Goal: Book appointment/travel/reservation

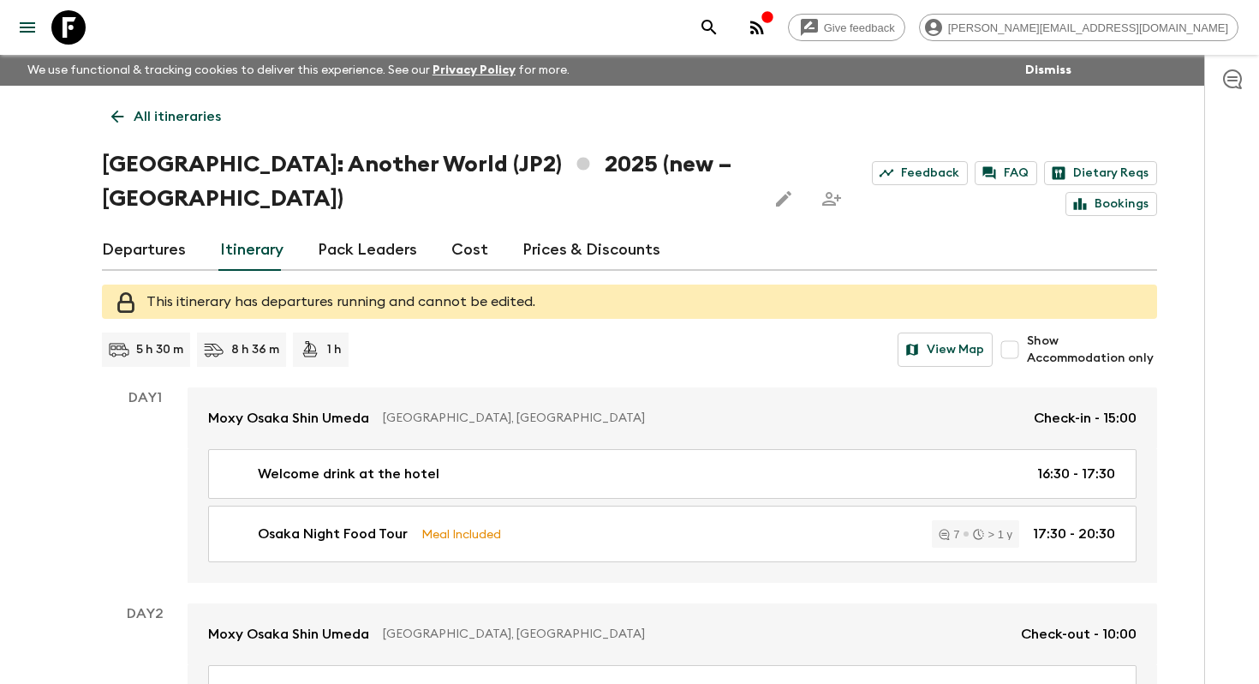
click at [139, 116] on p "All itineraries" at bounding box center [177, 116] width 87 height 21
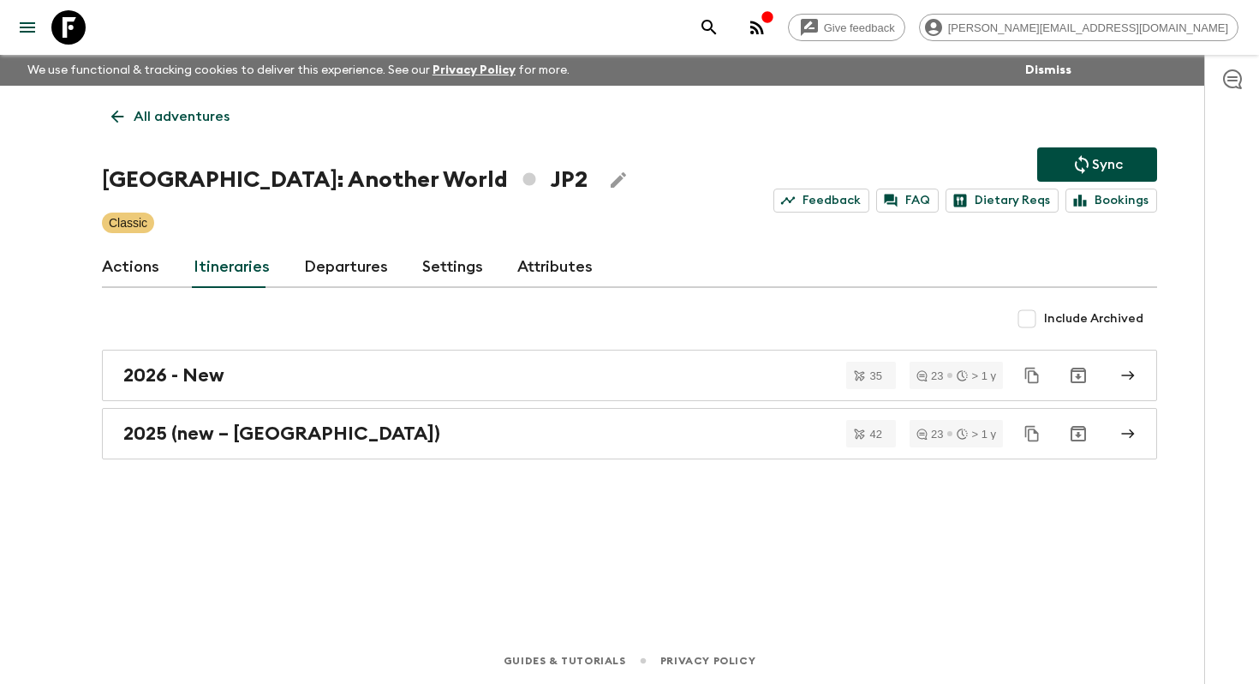
click at [139, 115] on p "All adventures" at bounding box center [182, 116] width 96 height 21
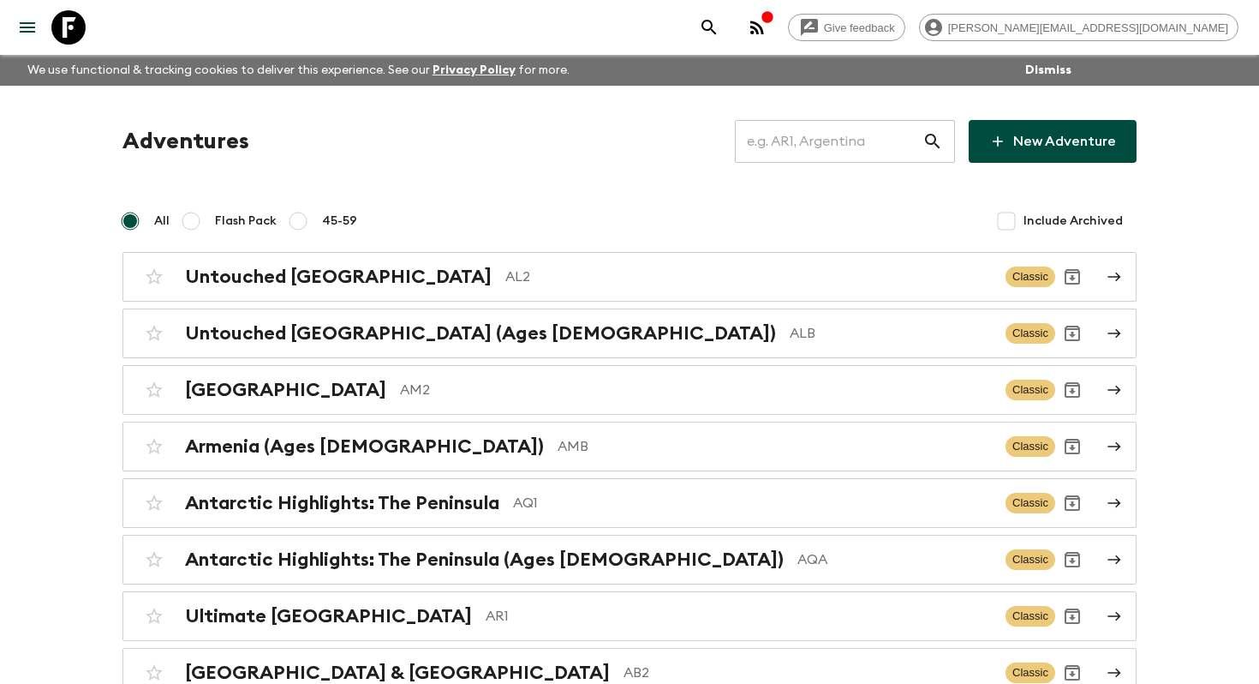
click at [825, 140] on input "text" at bounding box center [829, 141] width 188 height 48
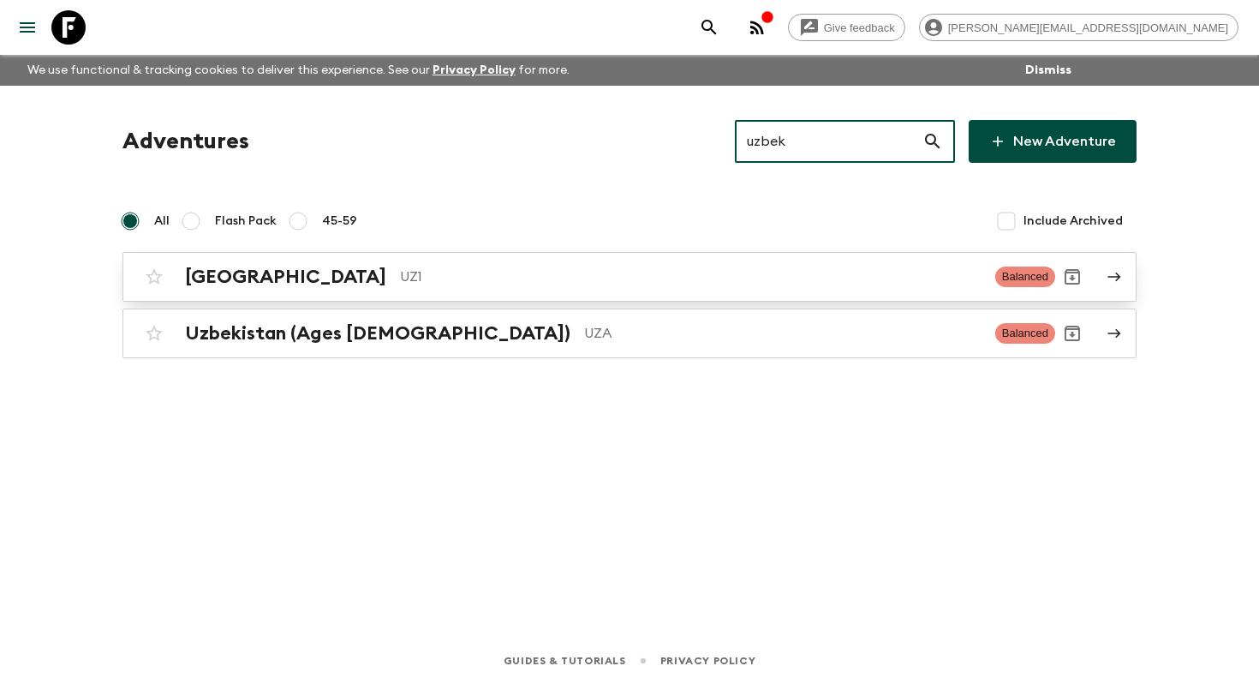
type input "uzbek"
click at [426, 283] on p "UZ1" at bounding box center [691, 276] width 582 height 21
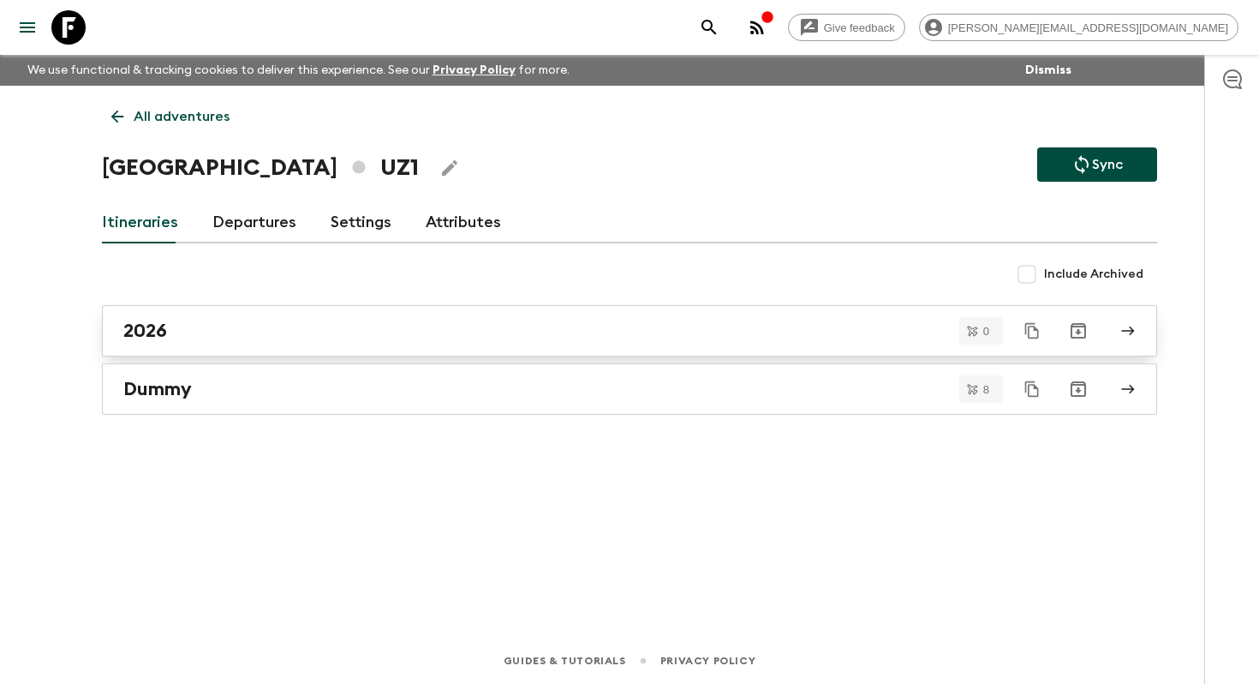
click at [271, 326] on div "2026" at bounding box center [613, 331] width 980 height 22
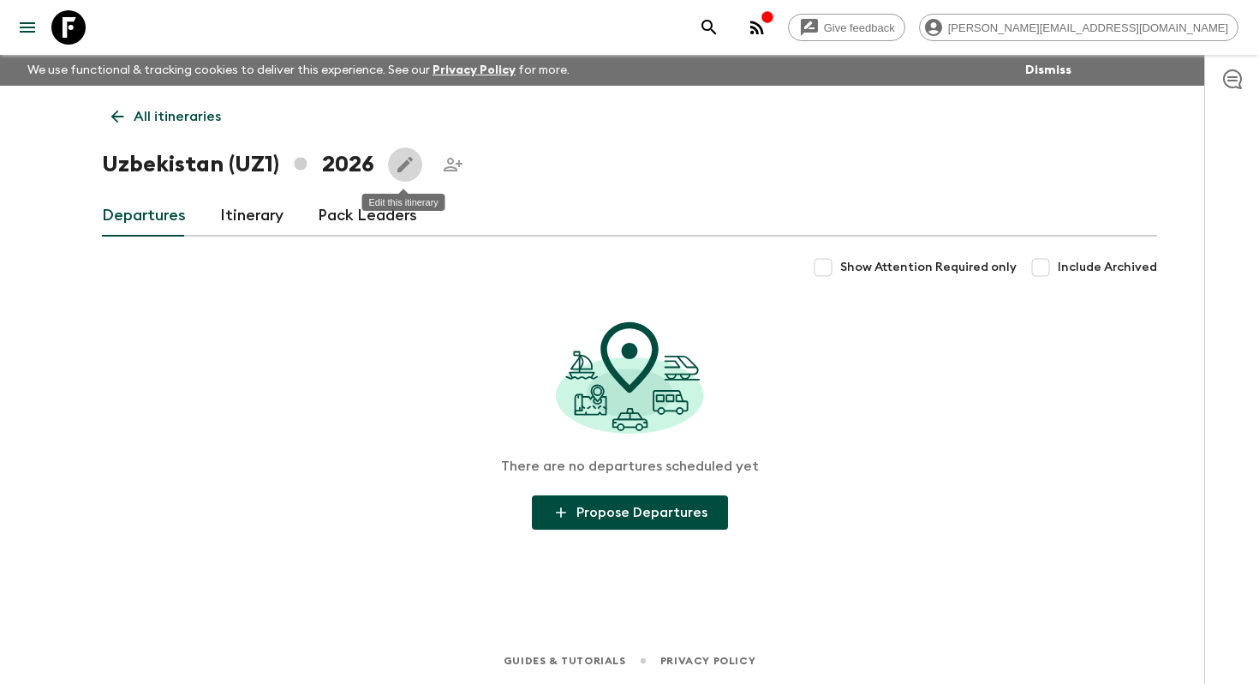
click at [397, 161] on icon "Edit this itinerary" at bounding box center [405, 164] width 21 height 21
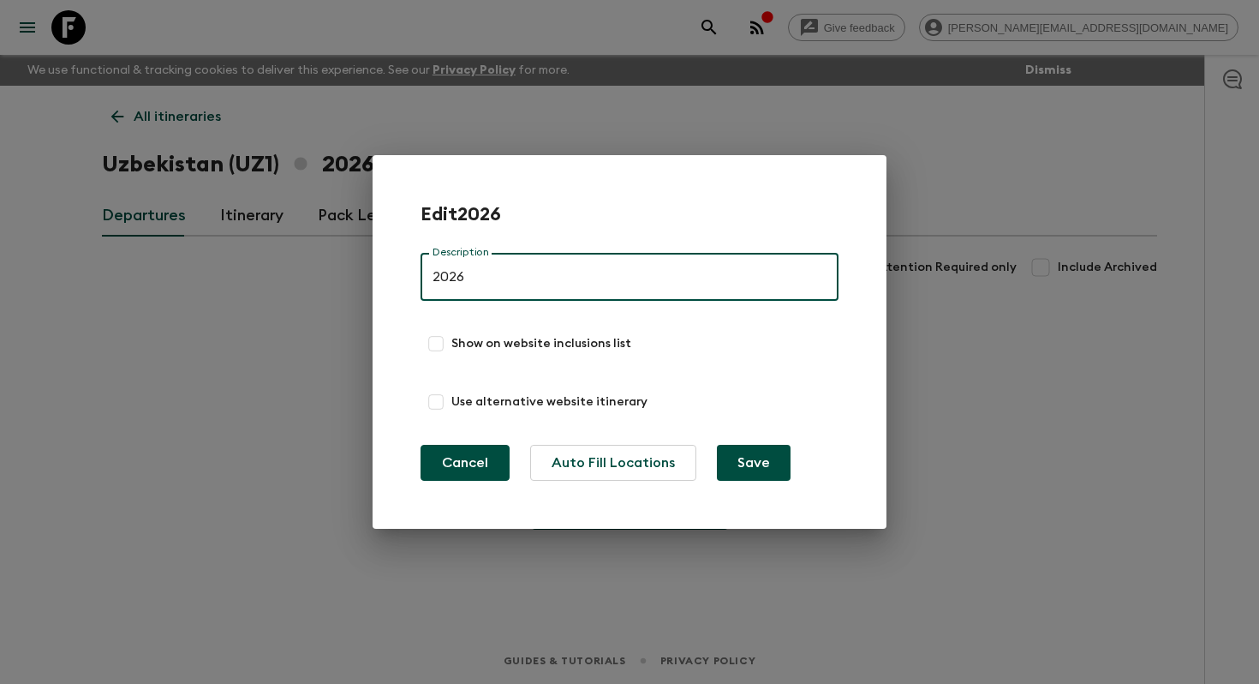
click at [481, 473] on button "Cancel" at bounding box center [465, 463] width 89 height 36
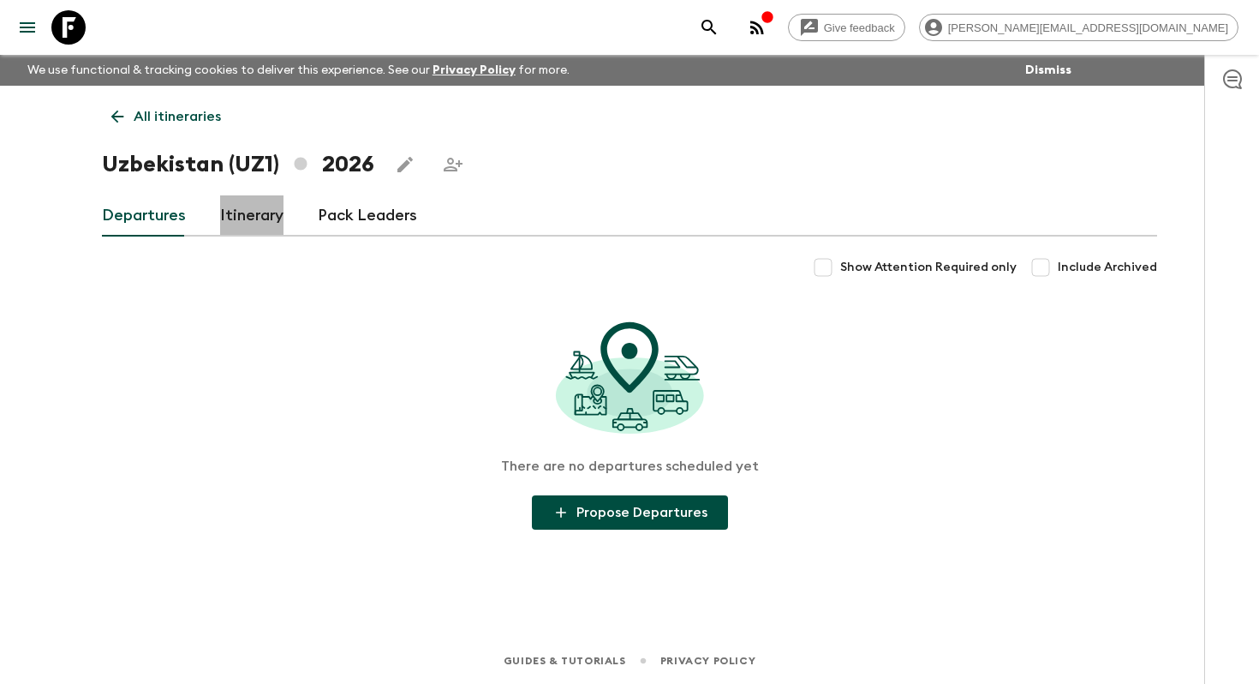
click at [260, 213] on link "Itinerary" at bounding box center [251, 215] width 63 height 41
